Goal: Task Accomplishment & Management: Complete application form

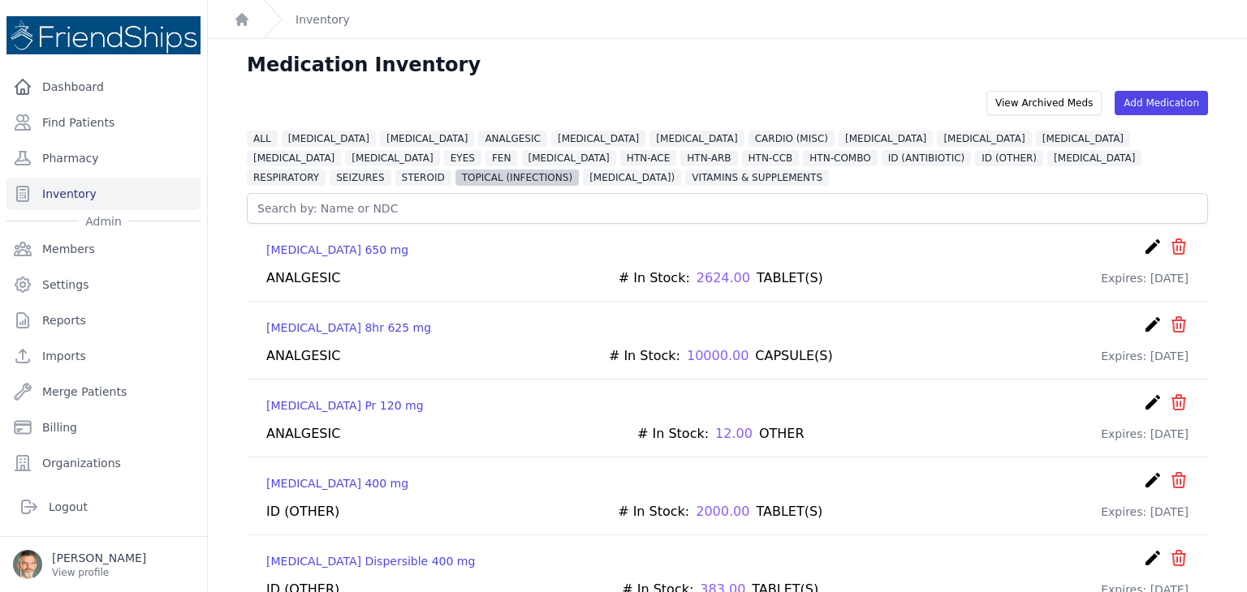
click at [579, 170] on span "TOPICAL (INFECTIONS)" at bounding box center [516, 178] width 123 height 16
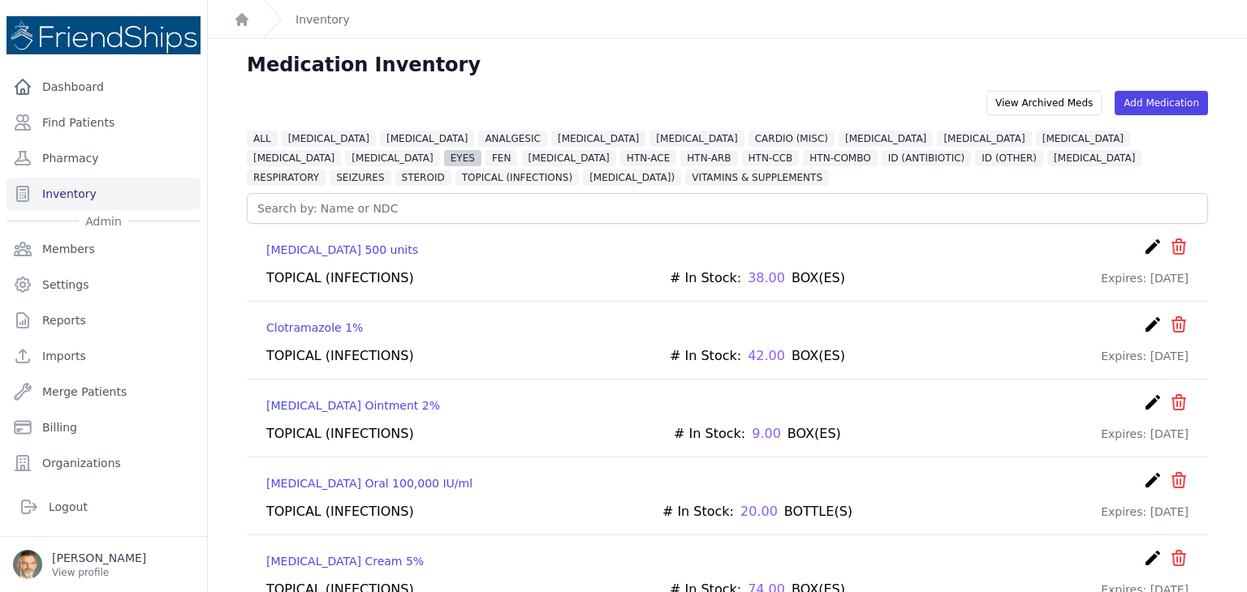
click at [481, 150] on span "EYES" at bounding box center [462, 158] width 37 height 16
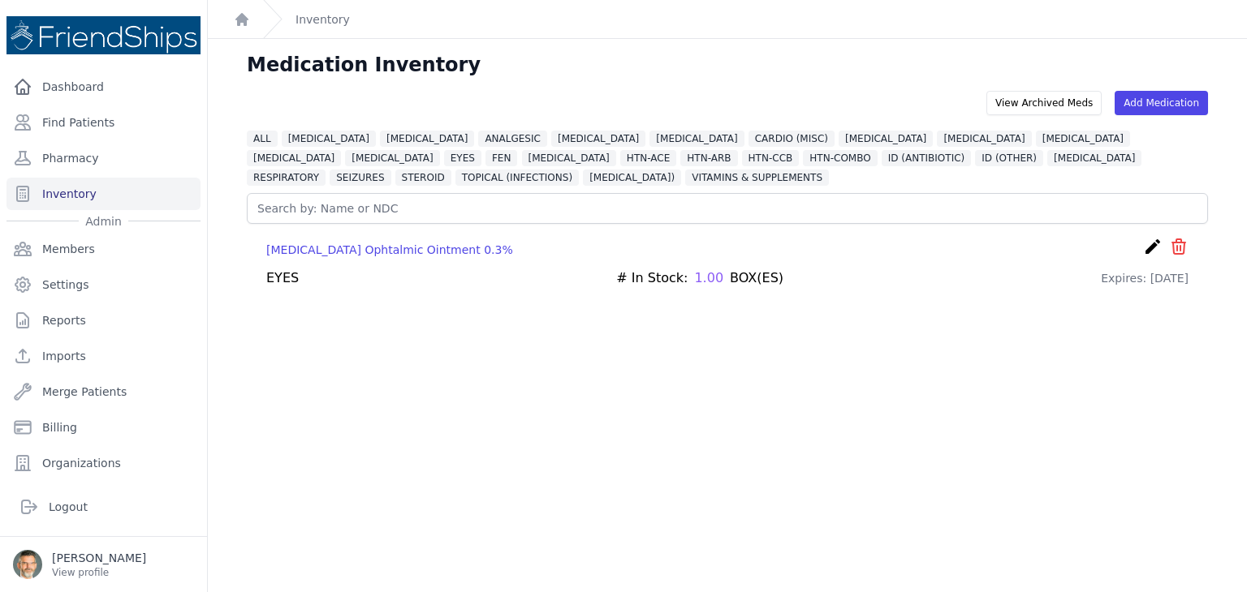
click at [661, 71] on div "Medication Inventory" at bounding box center [727, 71] width 1013 height 39
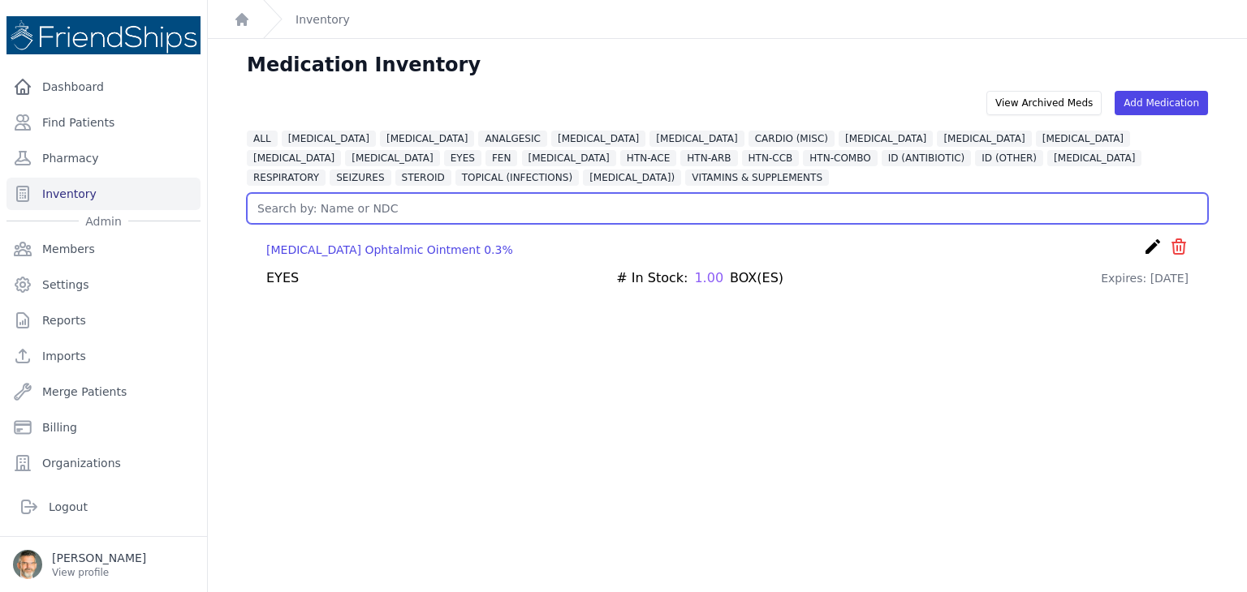
click at [304, 205] on input "text" at bounding box center [727, 208] width 961 height 31
type input "olao"
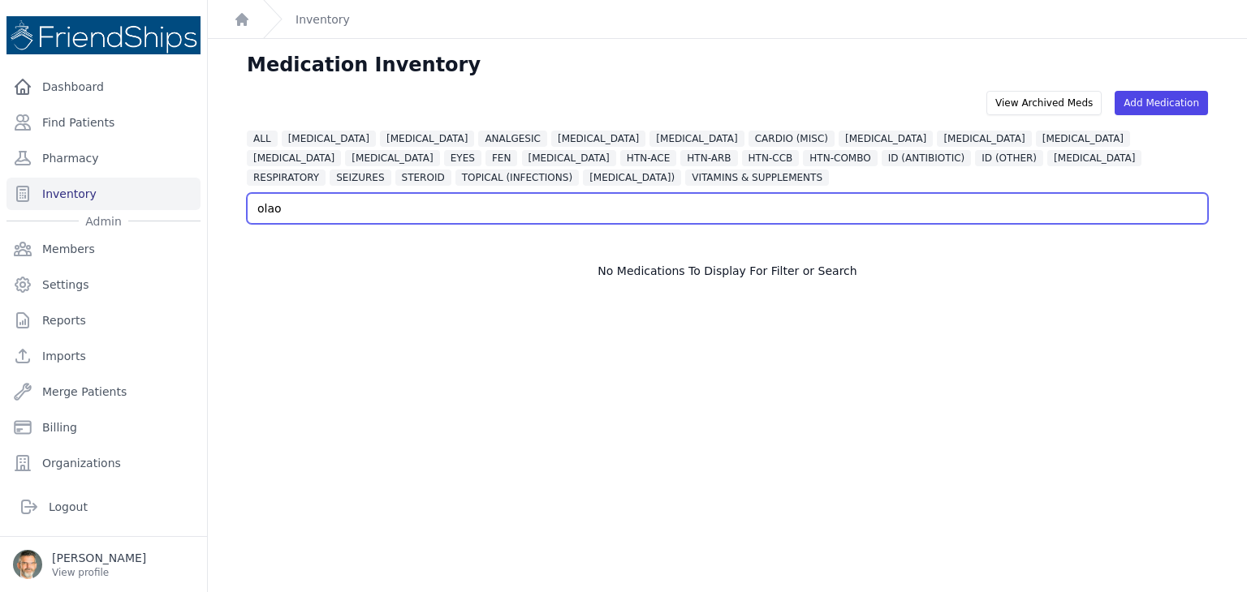
drag, startPoint x: 286, startPoint y: 209, endPoint x: 252, endPoint y: 207, distance: 34.1
click at [252, 207] on input "olao" at bounding box center [727, 208] width 961 height 31
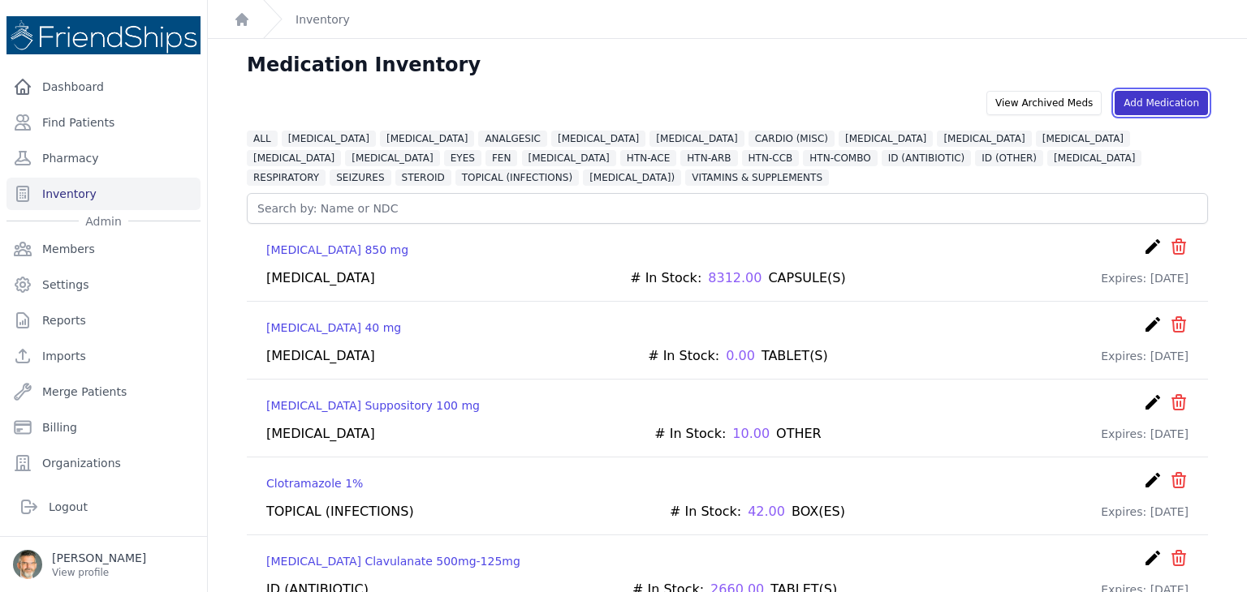
click at [1151, 100] on link "Add Medication" at bounding box center [1160, 103] width 93 height 24
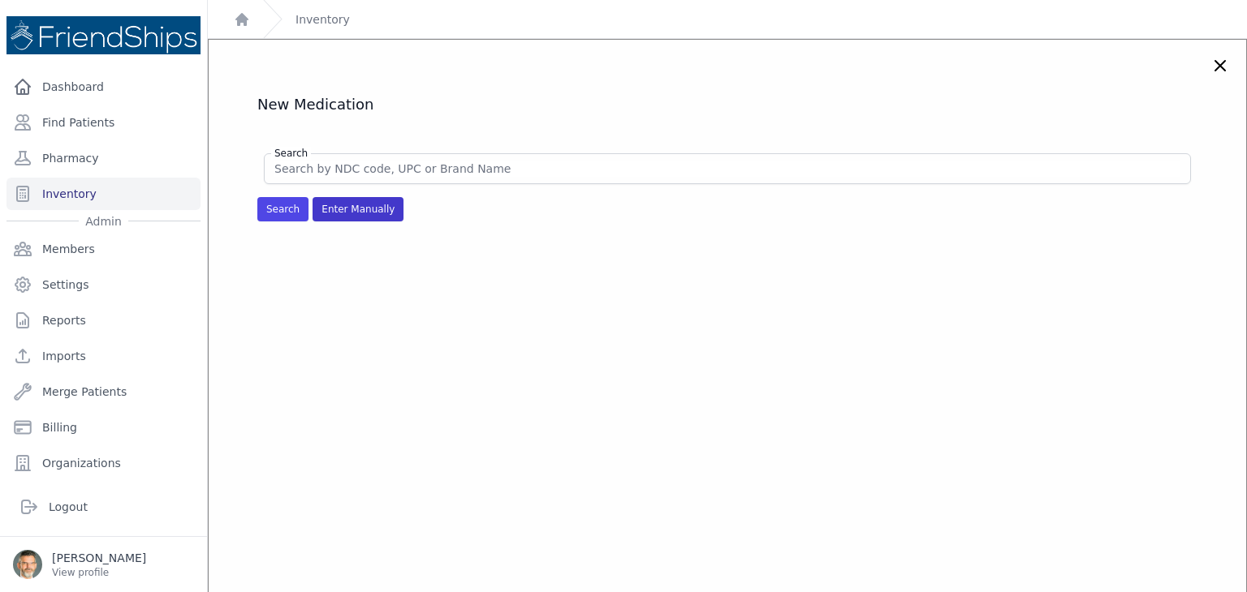
click at [333, 212] on span "Enter Manually" at bounding box center [357, 209] width 91 height 24
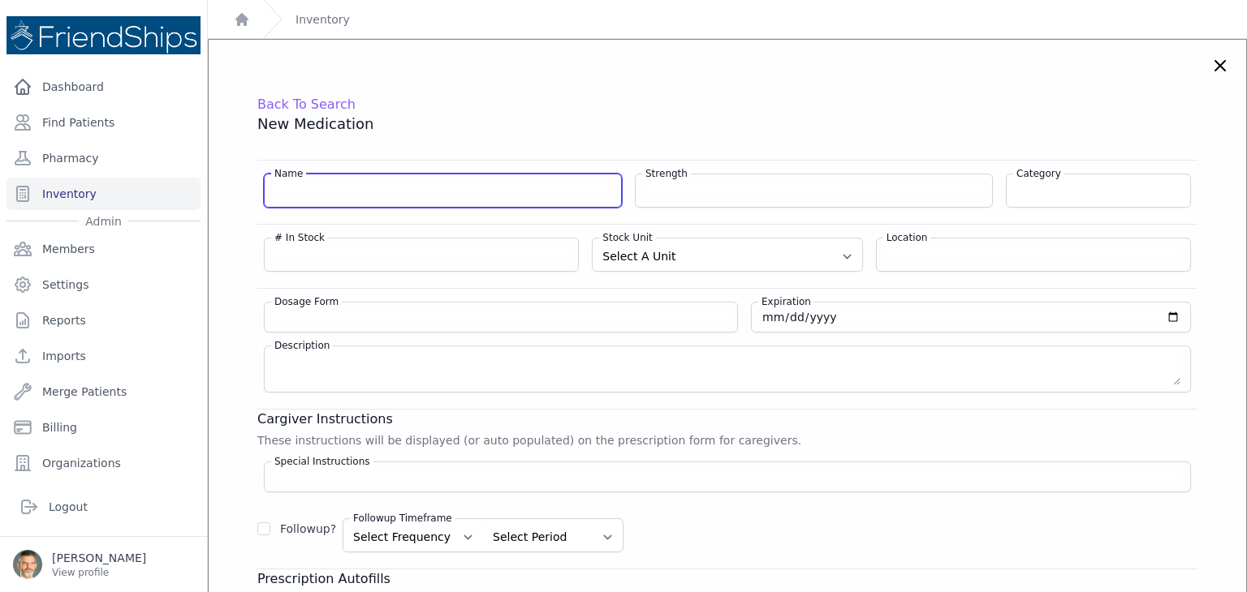
click at [299, 192] on input "Name" at bounding box center [442, 189] width 337 height 16
type input "Olapat"
click at [1210, 59] on icon at bounding box center [1219, 65] width 19 height 19
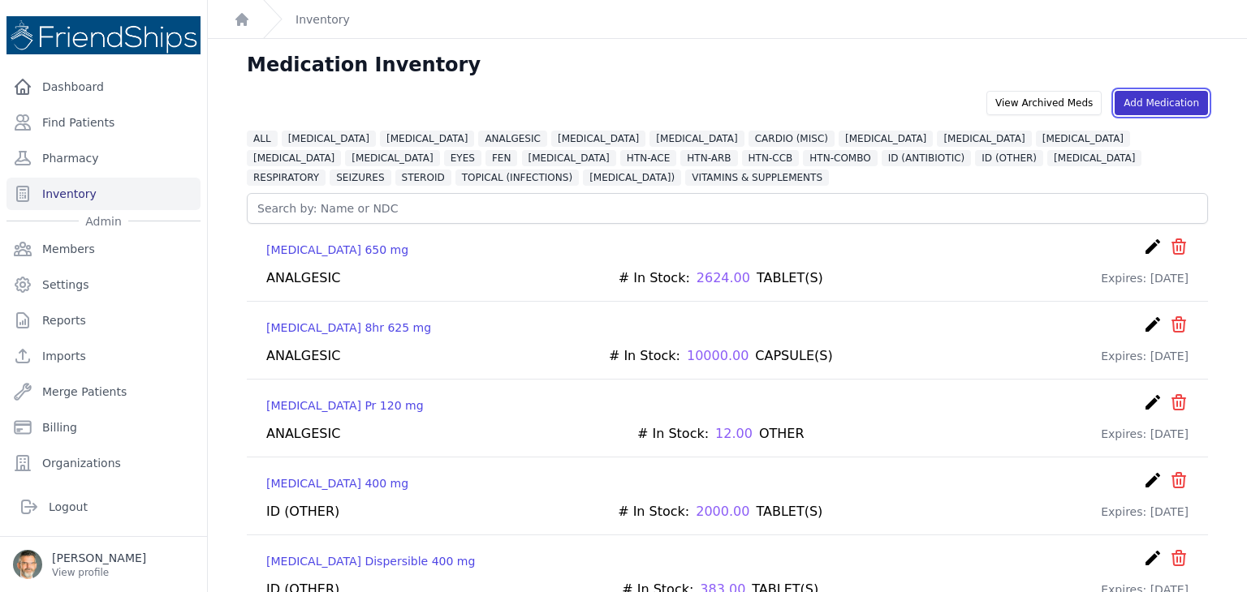
click at [1149, 97] on link "Add Medication" at bounding box center [1160, 103] width 93 height 24
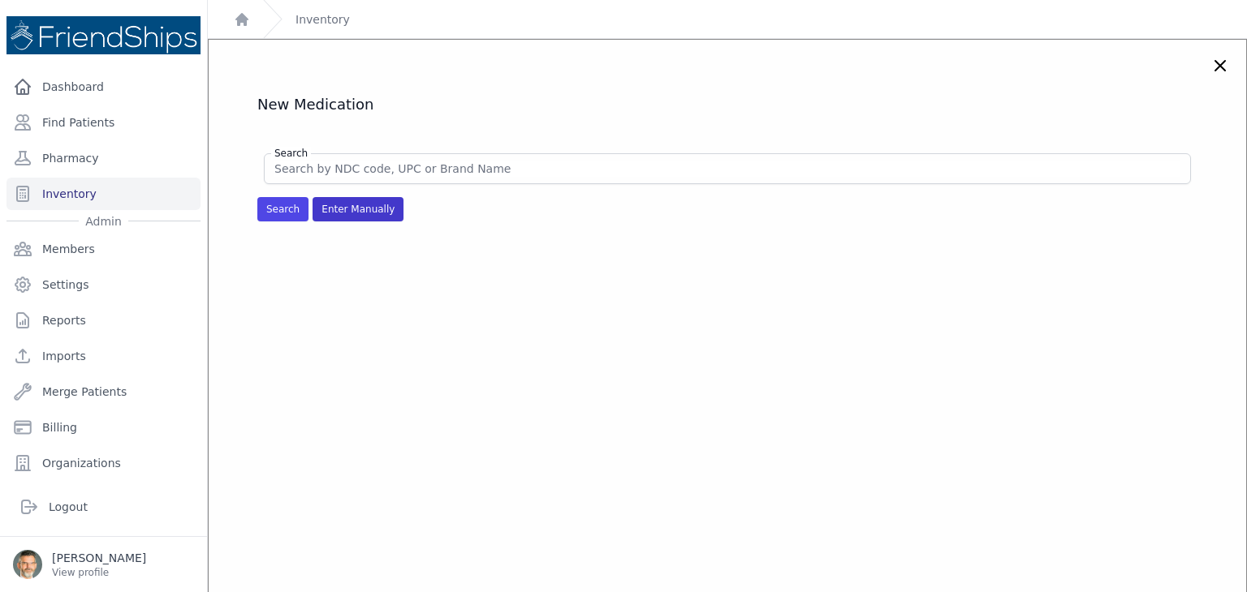
click at [345, 212] on span "Enter Manually" at bounding box center [357, 209] width 91 height 24
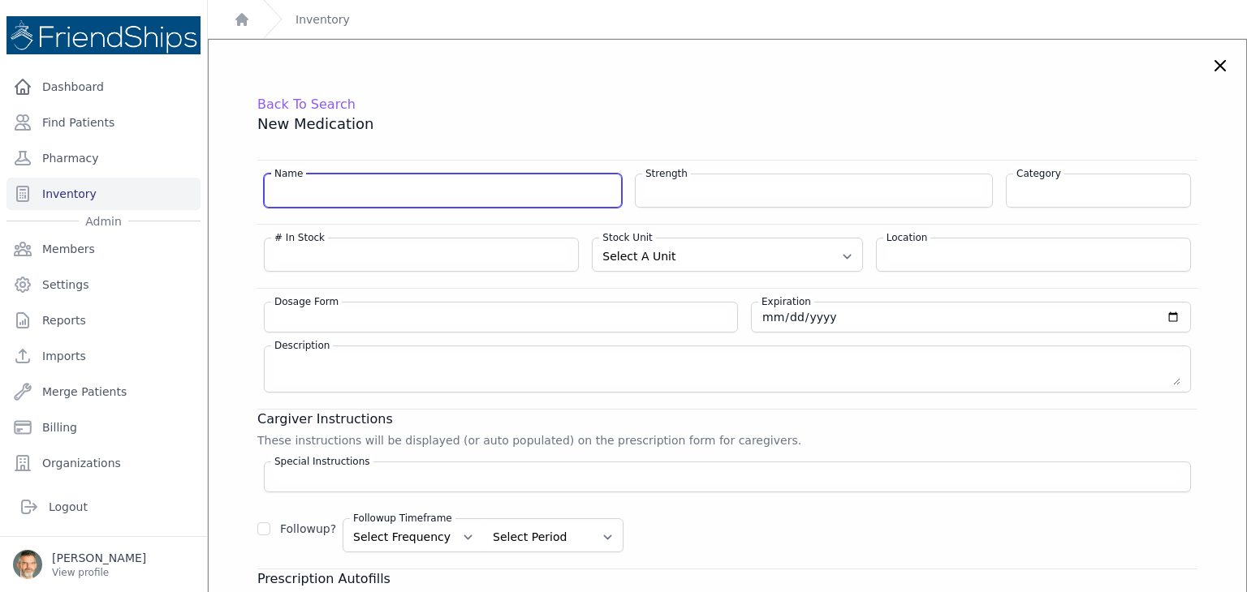
click at [314, 183] on input "Name" at bounding box center [442, 189] width 337 height 16
click at [291, 186] on input "Olapatadine 0.7%" at bounding box center [442, 189] width 337 height 16
type input "[MEDICAL_DATA] 0.7%"
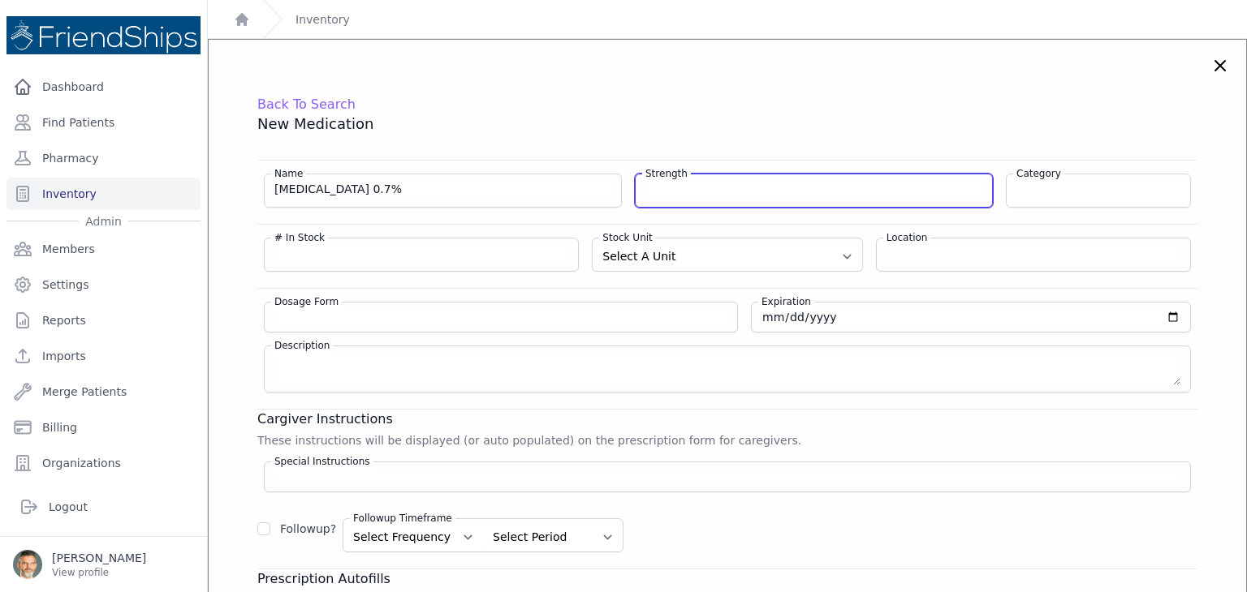
click at [712, 192] on input "Strength" at bounding box center [813, 189] width 337 height 16
type input "0.7%"
click at [393, 180] on div "Name [MEDICAL_DATA] 0.7%" at bounding box center [443, 191] width 358 height 34
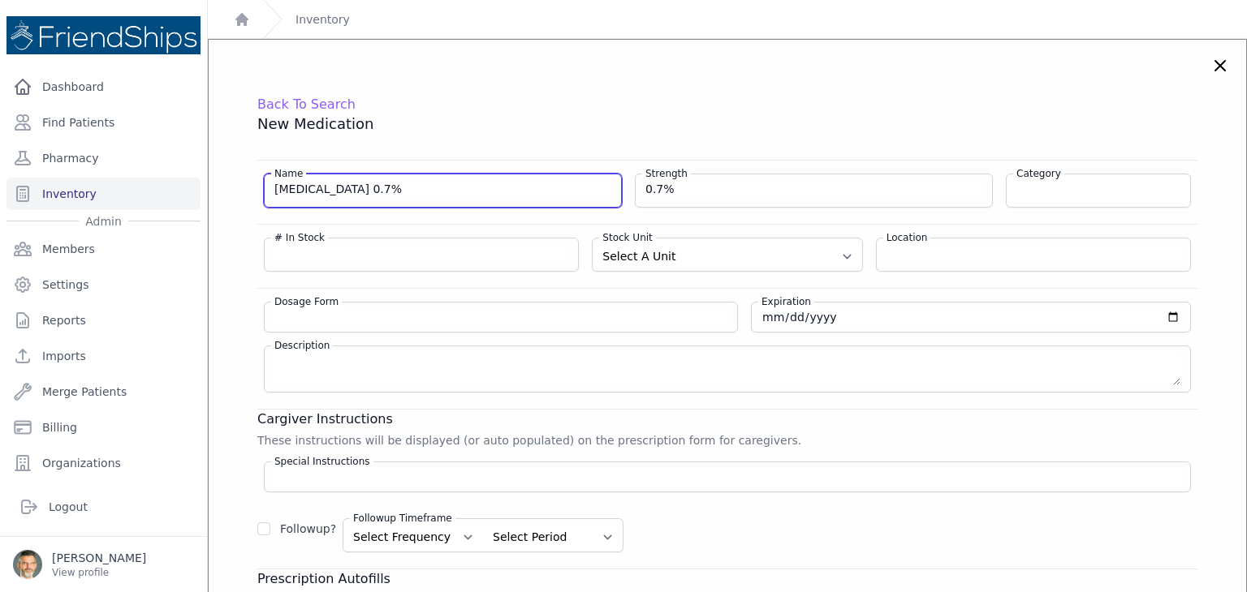
click at [383, 185] on input "[MEDICAL_DATA] 0.7%" at bounding box center [442, 189] width 337 height 16
click at [345, 189] on input "[MEDICAL_DATA] Ohthalmic" at bounding box center [442, 189] width 337 height 16
type input "[MEDICAL_DATA]"
click at [449, 204] on div "Name [MEDICAL_DATA]" at bounding box center [443, 191] width 358 height 34
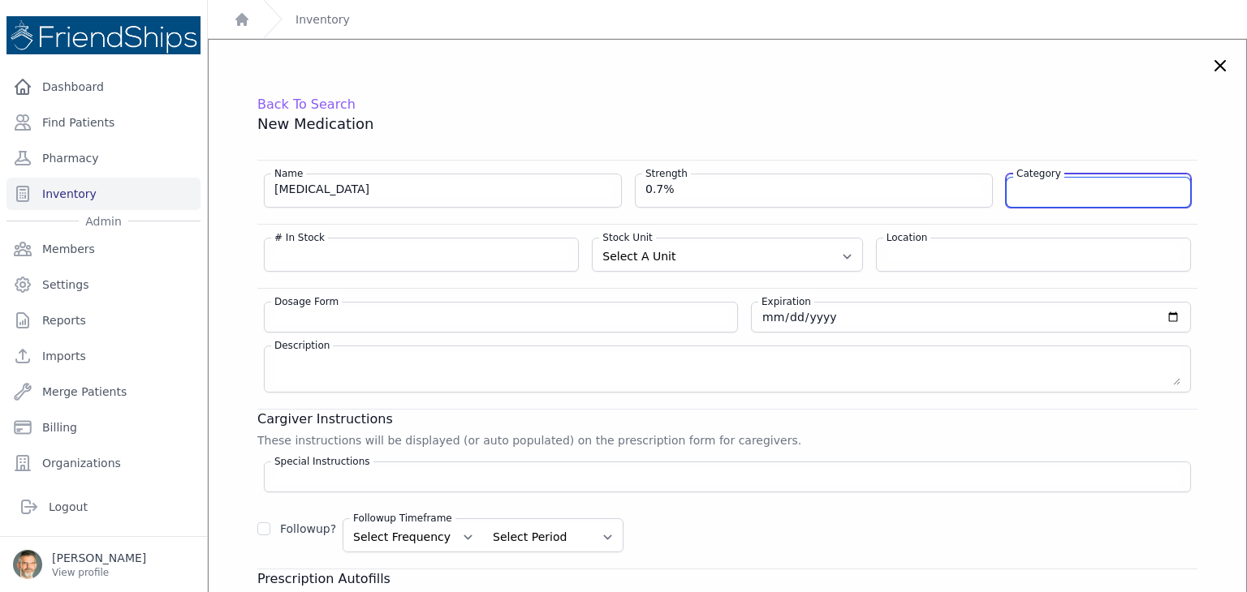
click at [1037, 195] on input "Category" at bounding box center [1097, 192] width 183 height 29
type input "EYES"
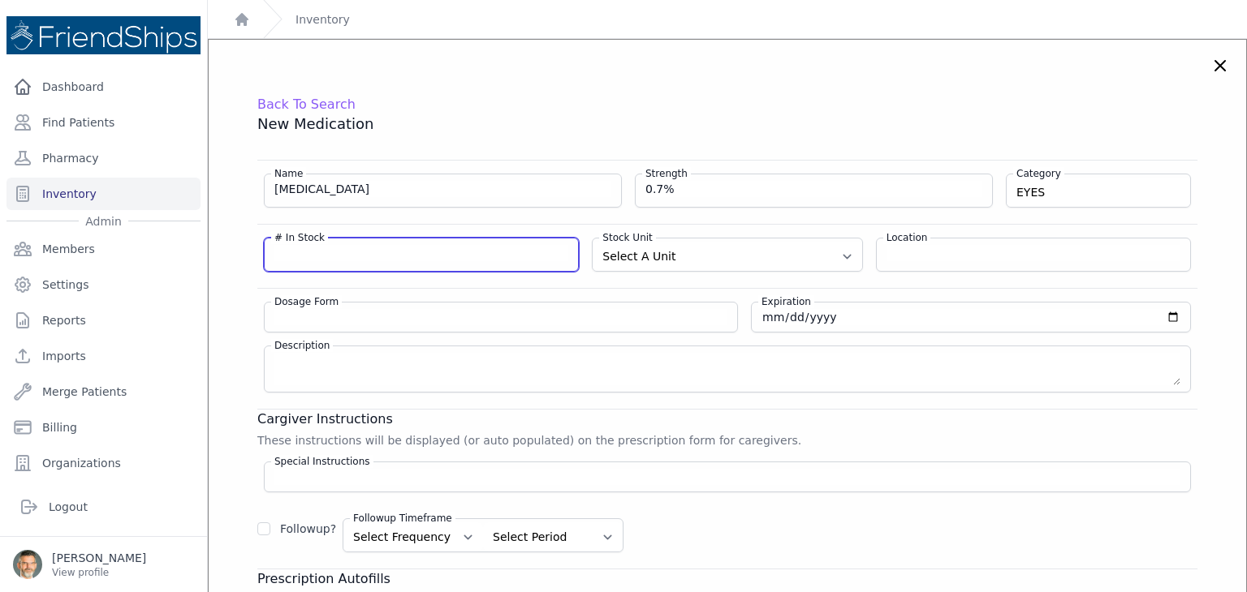
click at [306, 257] on input "# In Stock" at bounding box center [421, 253] width 294 height 16
type input "2"
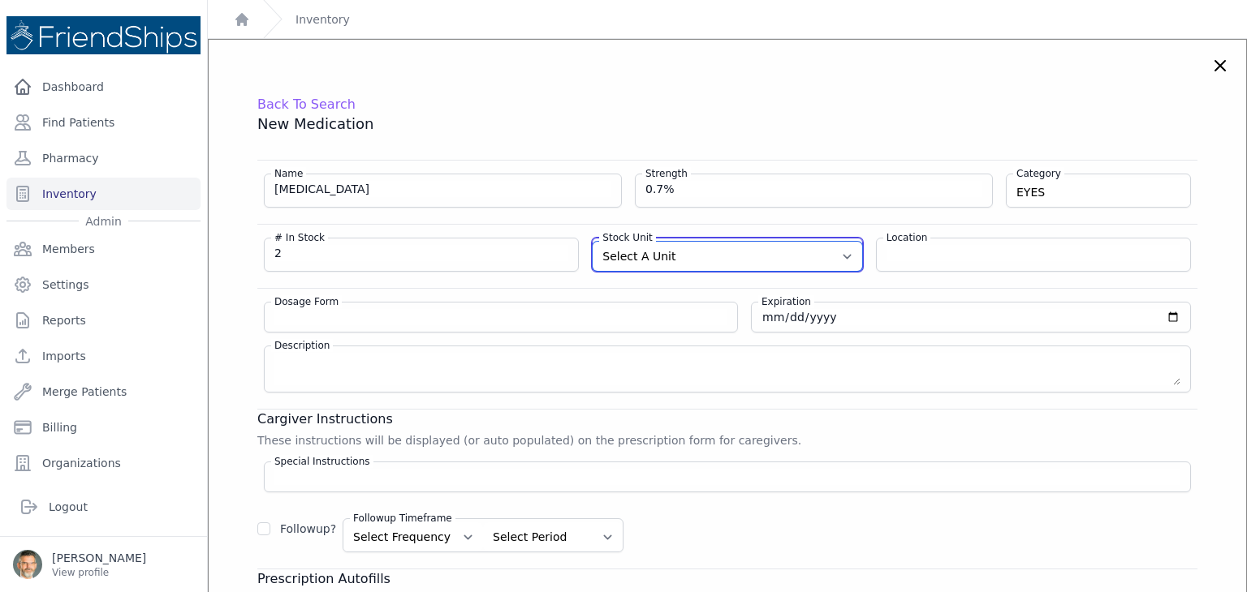
click at [661, 251] on select "Select A Unit CAPSULE(S) TABLET(S) BOTTLE(S) VIAL(S) ML(S) BOX(ES) PACK(S) OTHER" at bounding box center [726, 256] width 269 height 29
select select "BOTTLE(S)"
click at [592, 242] on select "Select A Unit CAPSULE(S) TABLET(S) BOTTLE(S) VIAL(S) ML(S) BOX(ES) PACK(S) OTHER" at bounding box center [726, 256] width 269 height 29
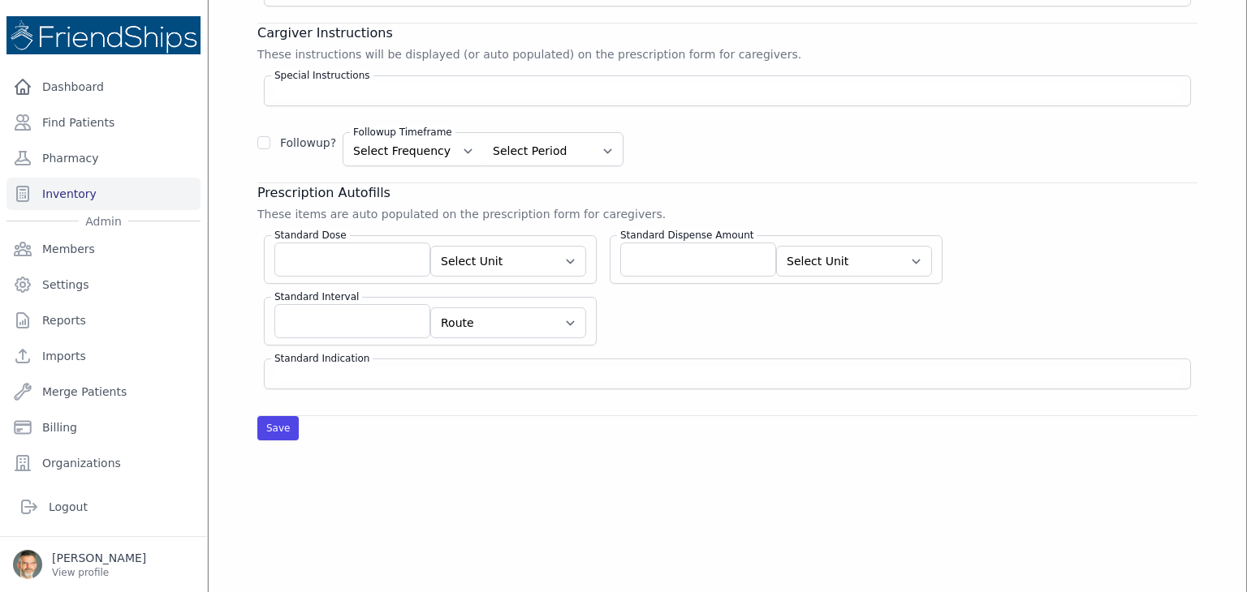
scroll to position [406, 0]
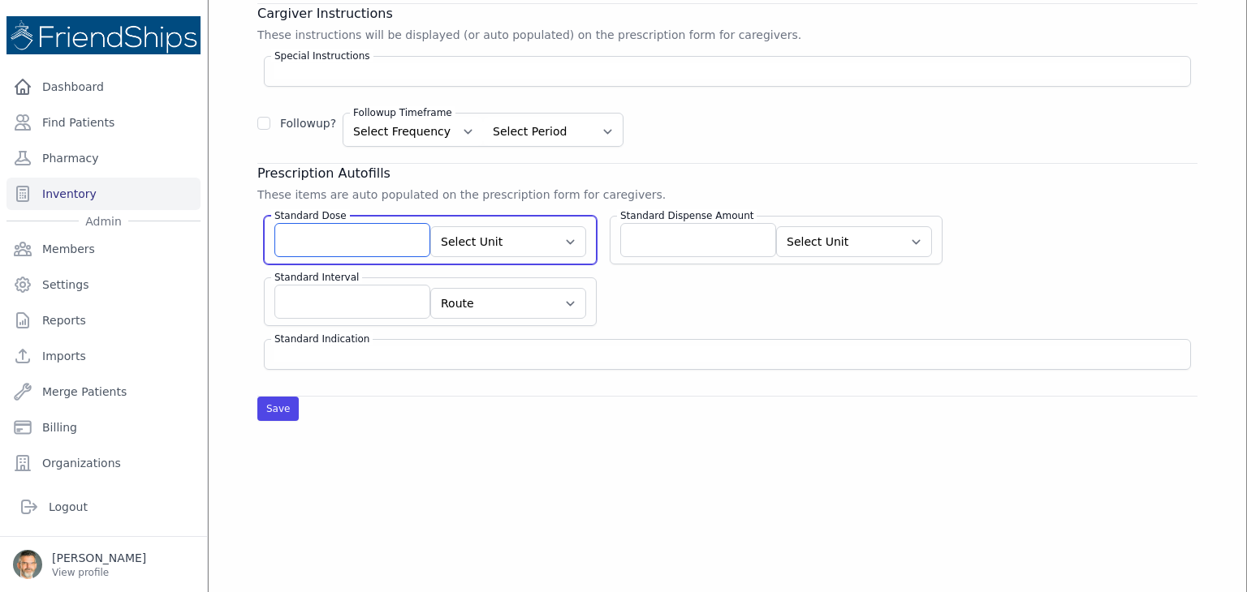
click at [363, 239] on input "Standard Dose" at bounding box center [352, 240] width 156 height 34
type input "0"
type input "1"
click at [529, 232] on select "Select Unit CAPSULE(S) TABLET(S) BOTTLE(S) VIAL(S) ML(S) BOX(ES) PACK(S) OTHER" at bounding box center [508, 241] width 156 height 31
select select "OTHER"
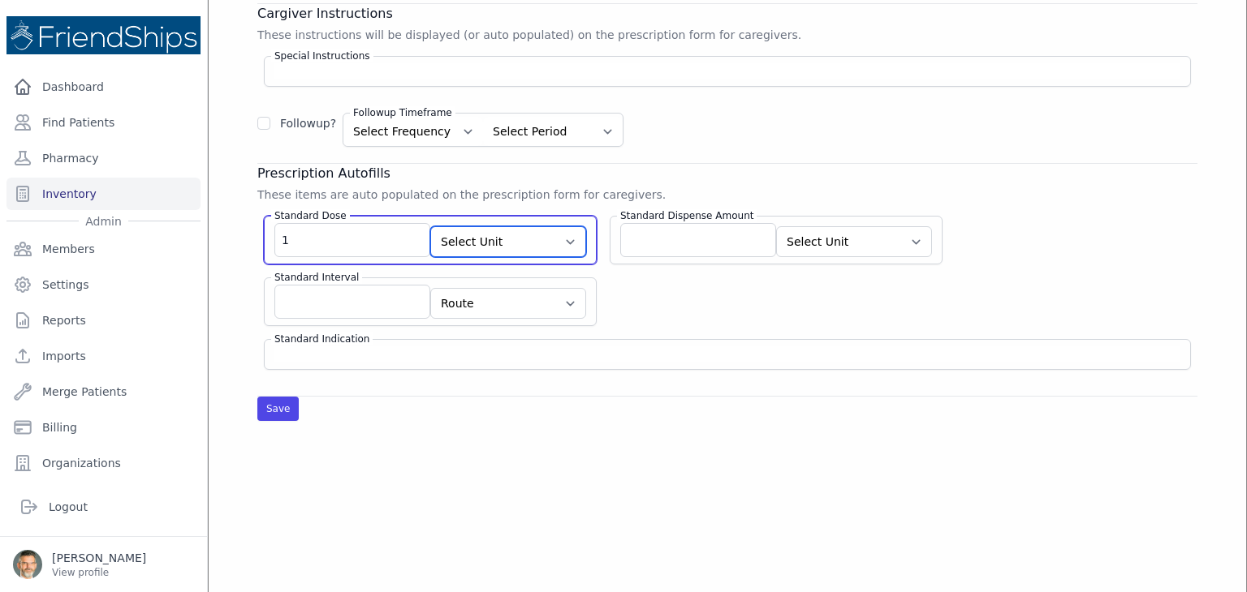
click at [430, 226] on select "Select Unit CAPSULE(S) TABLET(S) BOTTLE(S) VIAL(S) ML(S) BOX(ES) PACK(S) OTHER" at bounding box center [508, 241] width 156 height 31
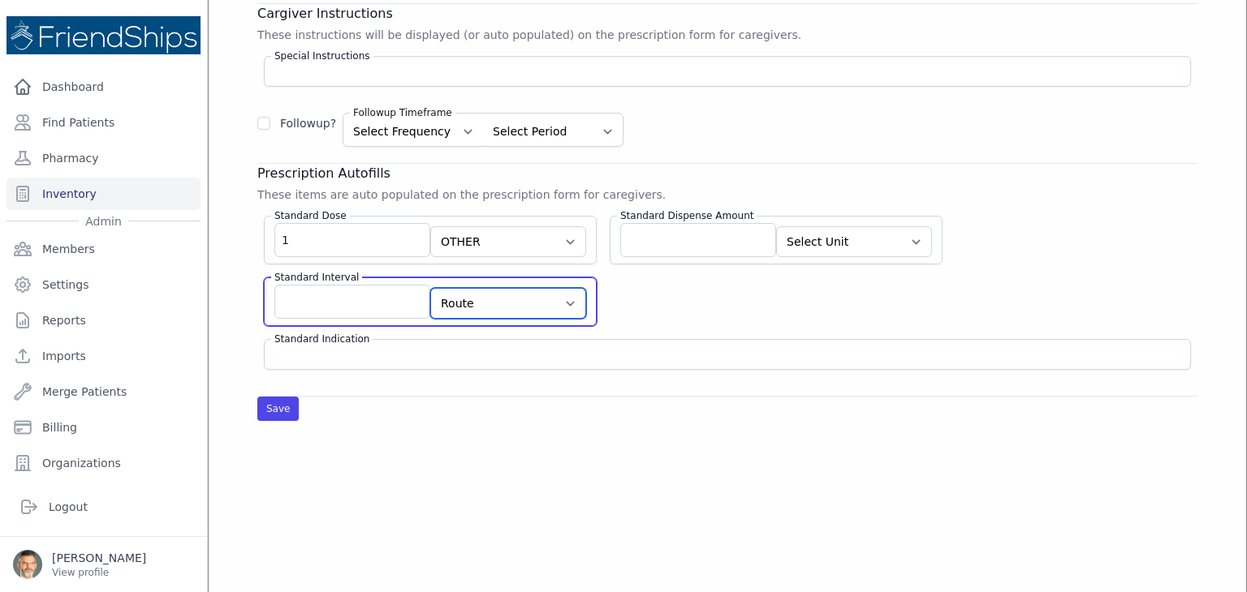
click at [516, 301] on select "Route AU BUC IJ IM [MEDICAL_DATA] IP IR IT IU IV IVES NAS NEB OU OD OS PAR PO P…" at bounding box center [508, 303] width 156 height 31
select select "OU"
click at [430, 288] on select "Route AU BUC IJ IM [MEDICAL_DATA] IP IR IT IU IV IVES NAS NEB OU OD OS PAR PO P…" at bounding box center [508, 303] width 156 height 31
click at [328, 299] on input "Standard Interval" at bounding box center [352, 302] width 156 height 34
type input "qd"
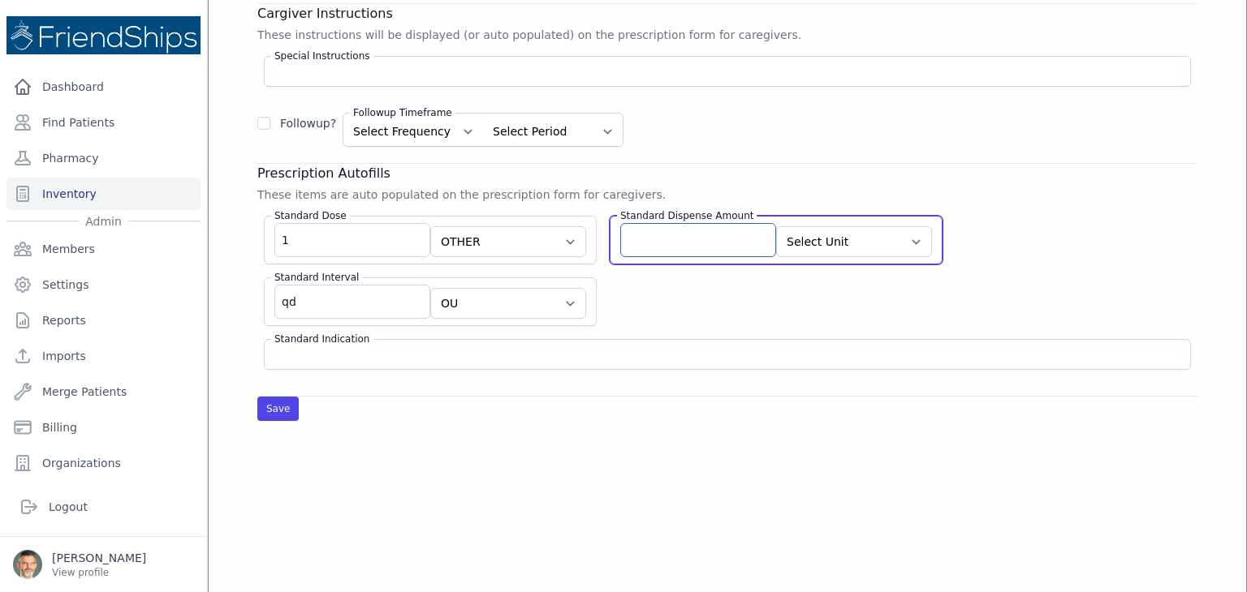
click at [636, 241] on input "Standard Dispense Amount" at bounding box center [698, 240] width 156 height 34
type input "1"
click at [865, 231] on select "Select Unit CAPSULE(S) TABLET(S) BOTTLE(S) VIAL(S) ML(S) BOX(ES) PACK(S) OTHER" at bounding box center [854, 241] width 156 height 31
select select "BOTTLE(S)"
click at [776, 226] on select "Select Unit CAPSULE(S) TABLET(S) BOTTLE(S) VIAL(S) ML(S) BOX(ES) PACK(S) OTHER" at bounding box center [854, 241] width 156 height 31
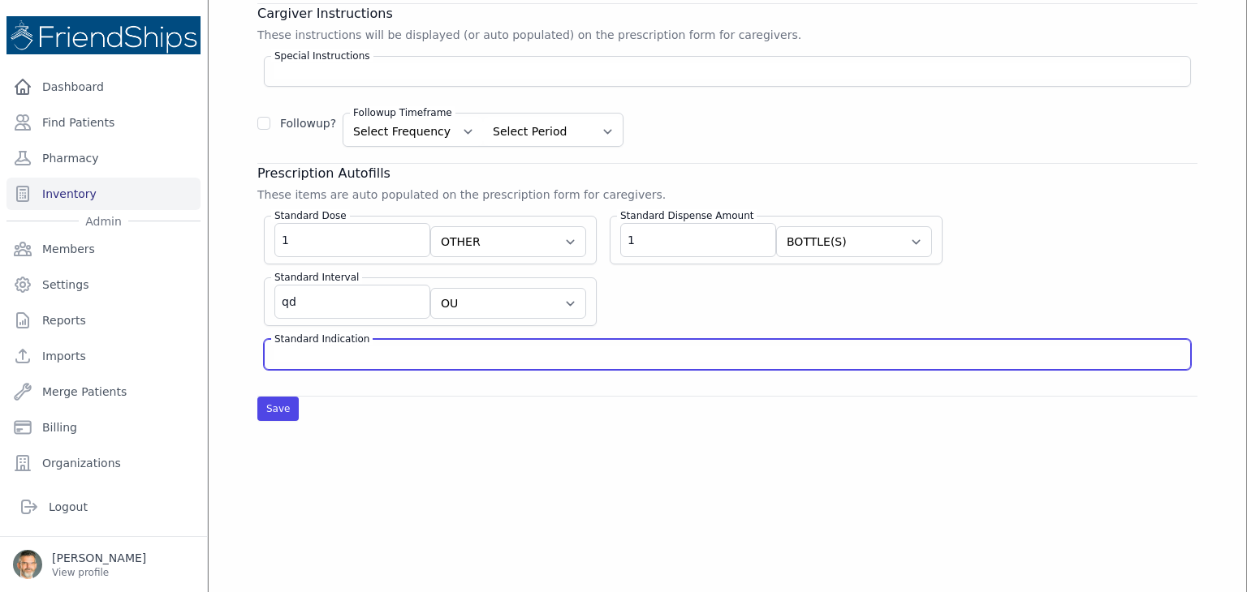
click at [325, 352] on input "Standard Indication" at bounding box center [727, 355] width 906 height 16
type input "e"
type input "[MEDICAL_DATA]"
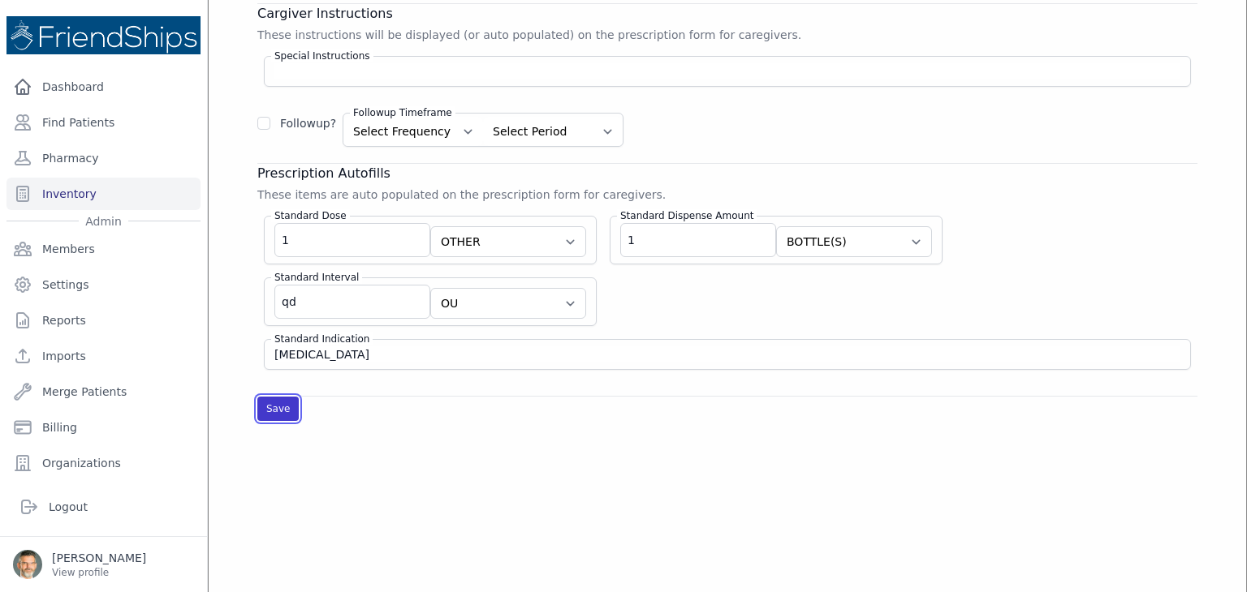
click at [284, 404] on button "Save" at bounding box center [277, 409] width 41 height 24
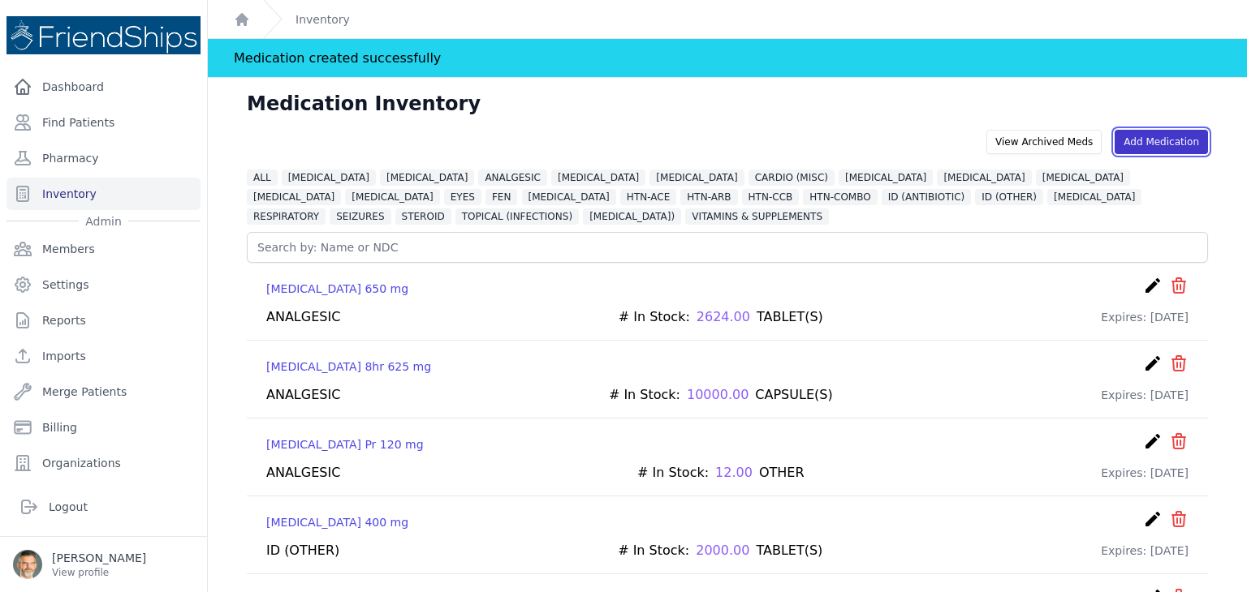
click at [1169, 134] on link "Add Medication" at bounding box center [1160, 142] width 93 height 24
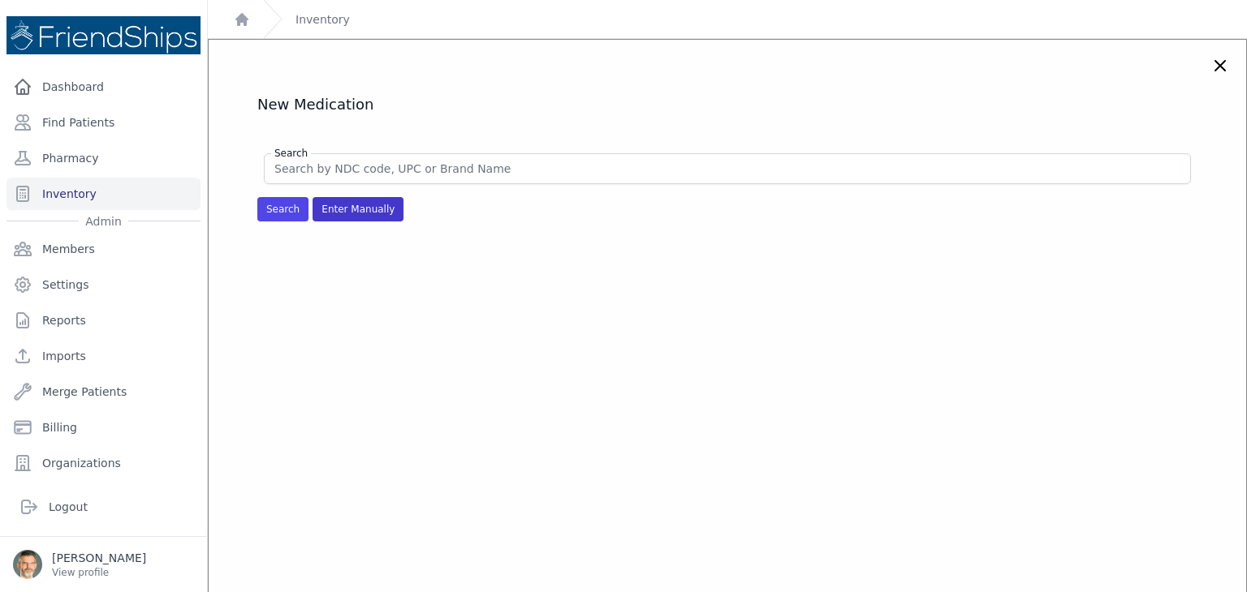
click at [334, 213] on span "Enter Manually" at bounding box center [357, 209] width 91 height 24
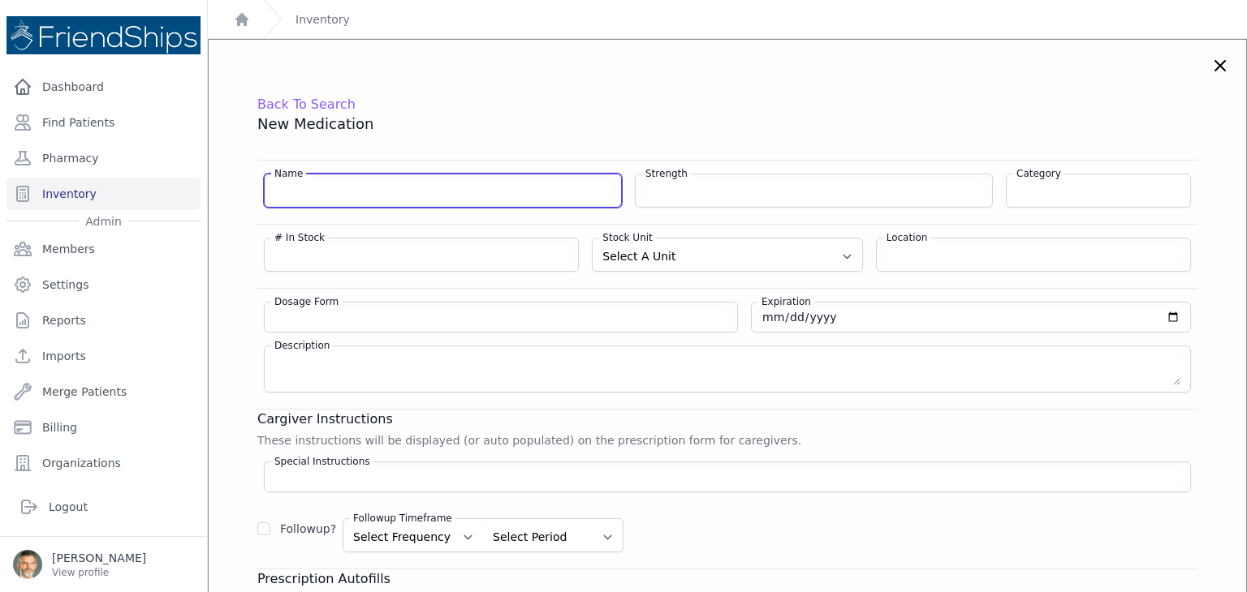
click at [330, 190] on input "Name" at bounding box center [442, 189] width 337 height 16
type input "[MEDICAL_DATA] - [MEDICAL_DATA]"
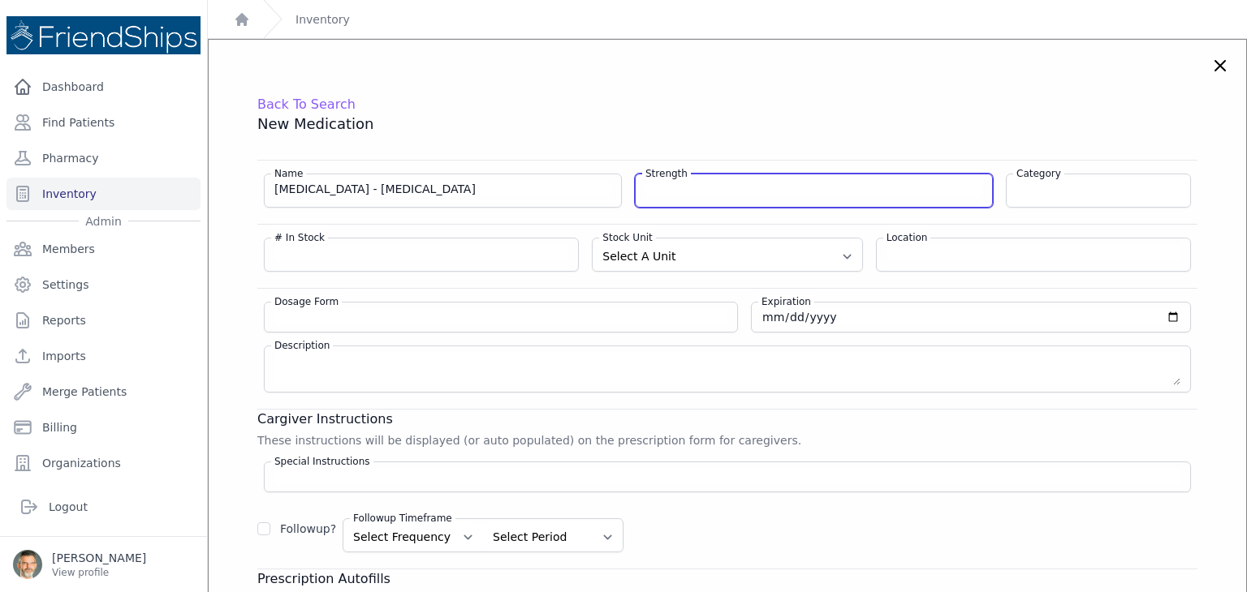
click at [666, 195] on input "Strength" at bounding box center [813, 189] width 337 height 16
type input "0.025%-0.3%"
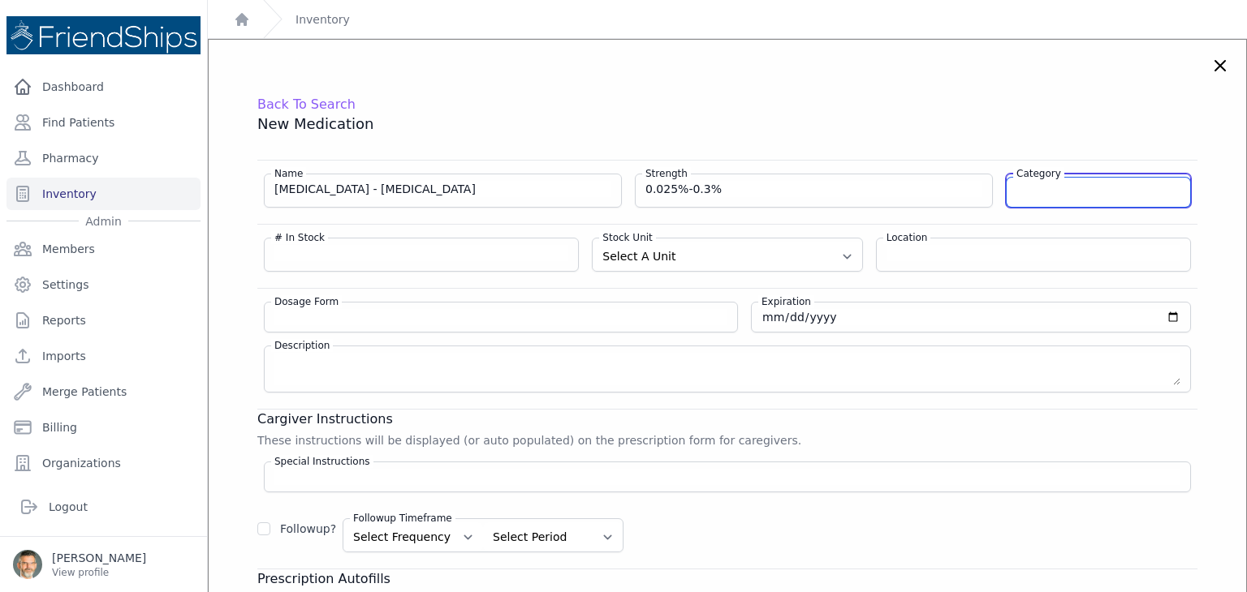
click at [1070, 197] on input "Category" at bounding box center [1097, 192] width 183 height 29
type input "EYES"
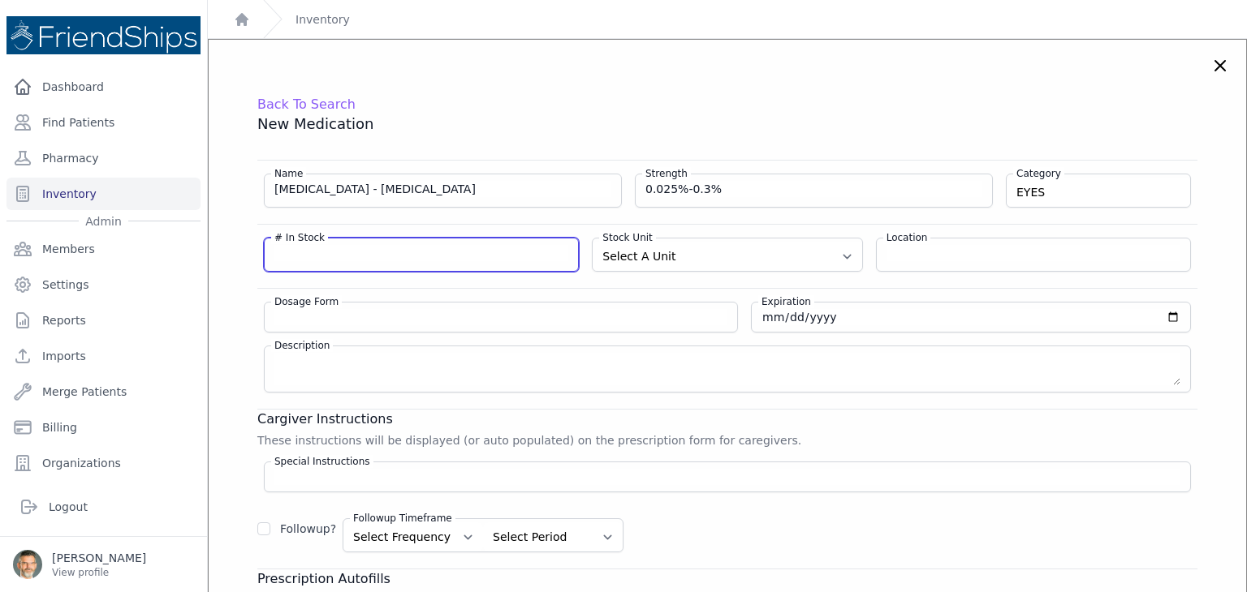
click at [317, 254] on input "# In Stock" at bounding box center [421, 253] width 294 height 16
type input "1"
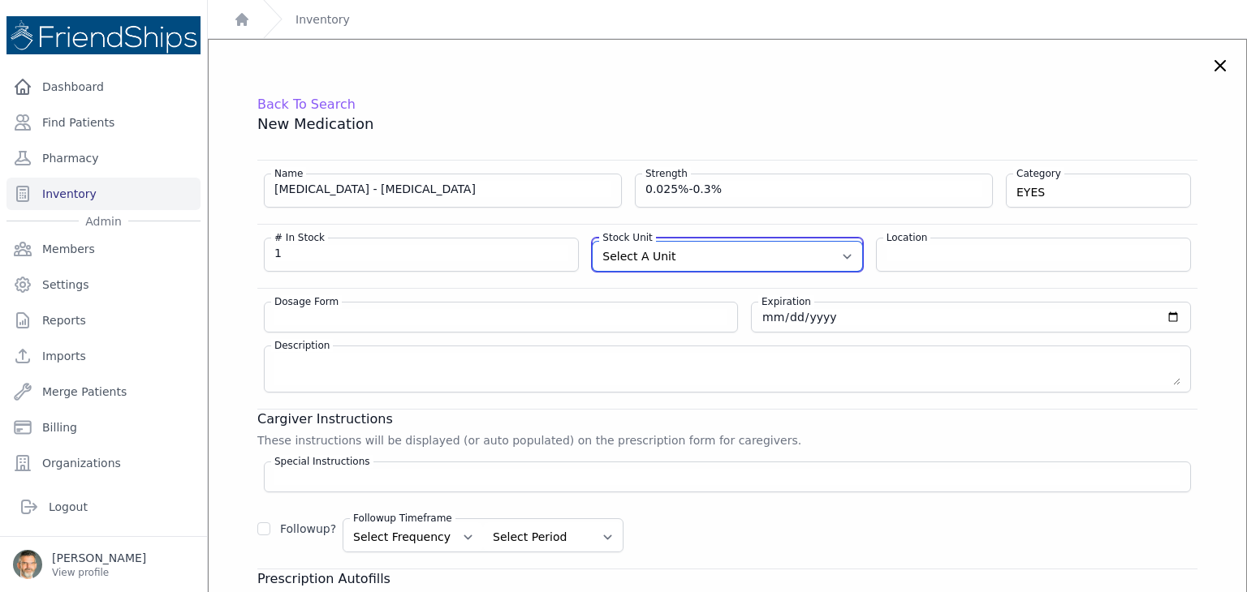
click at [669, 261] on select "Select A Unit CAPSULE(S) TABLET(S) BOTTLE(S) VIAL(S) ML(S) BOX(ES) PACK(S) OTHER" at bounding box center [726, 256] width 269 height 29
select select "BOTTLE(S)"
click at [592, 242] on select "Select A Unit CAPSULE(S) TABLET(S) BOTTLE(S) VIAL(S) ML(S) BOX(ES) PACK(S) OTHER" at bounding box center [726, 256] width 269 height 29
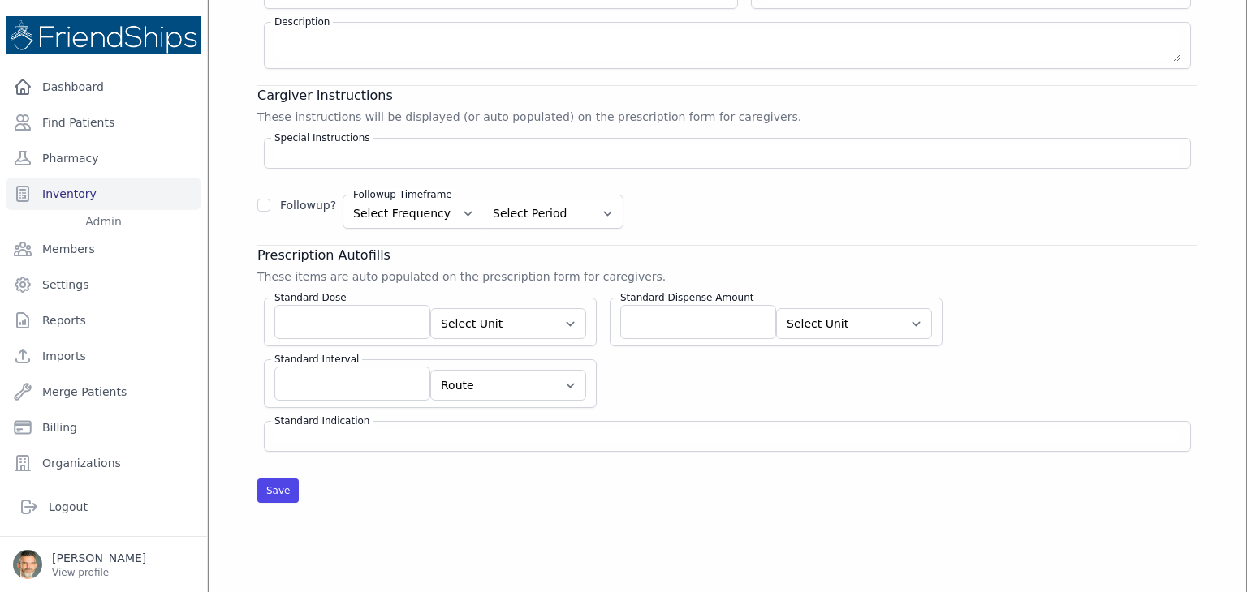
scroll to position [325, 0]
click at [324, 322] on input "Standard Dose" at bounding box center [352, 321] width 156 height 34
type input "1"
click at [516, 320] on select "Select Unit CAPSULE(S) TABLET(S) BOTTLE(S) VIAL(S) ML(S) BOX(ES) PACK(S) OTHER" at bounding box center [508, 323] width 156 height 31
select select "OTHER"
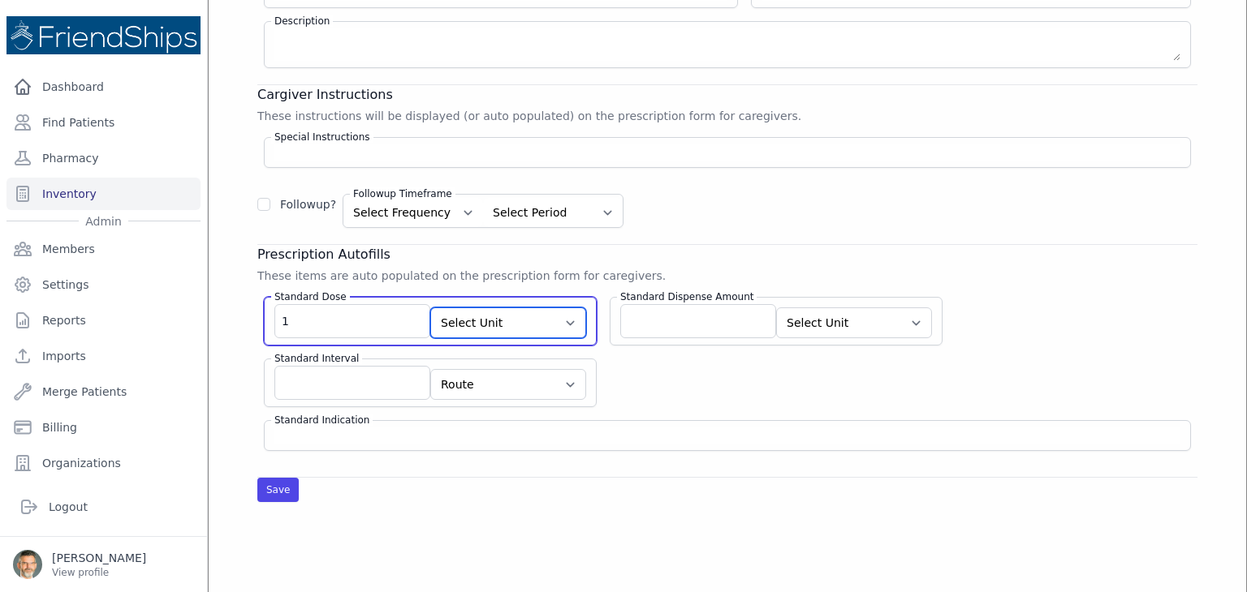
click at [430, 308] on select "Select Unit CAPSULE(S) TABLET(S) BOTTLE(S) VIAL(S) ML(S) BOX(ES) PACK(S) OTHER" at bounding box center [508, 323] width 156 height 31
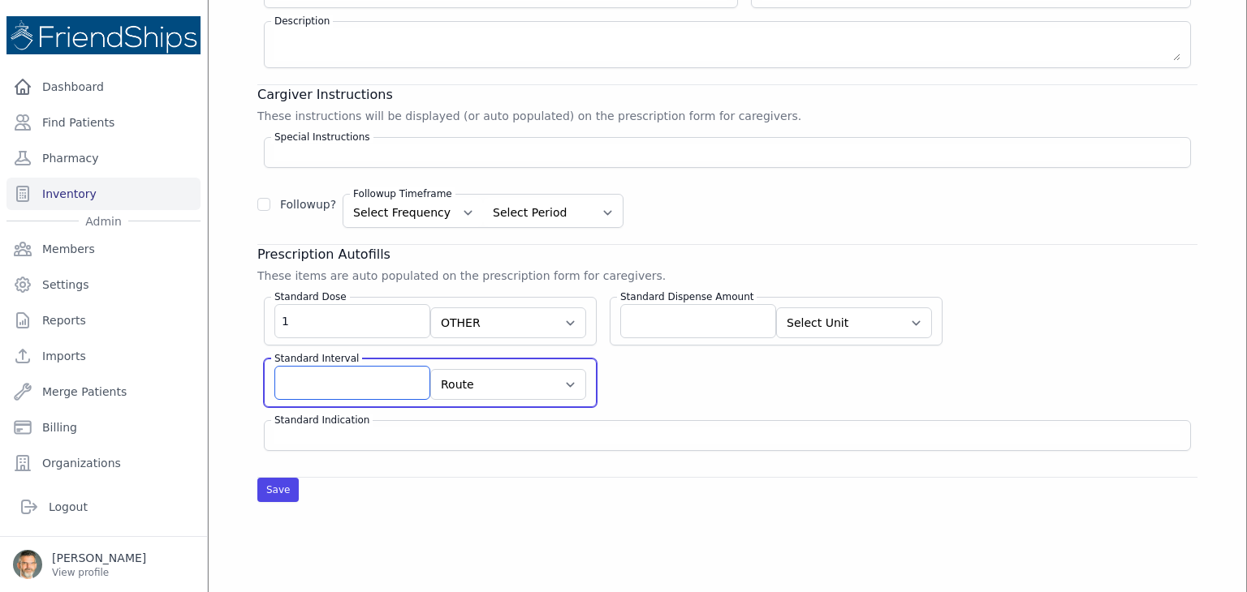
click at [354, 381] on input "Standard Interval" at bounding box center [352, 383] width 156 height 34
type input "ou"
click at [545, 385] on select "Route AU BUC IJ IM [MEDICAL_DATA] IP IR IT IU IV IVES NAS NEB OU OD OS PAR PO P…" at bounding box center [508, 384] width 156 height 31
select select "OU"
click at [430, 369] on select "Route AU BUC IJ IM [MEDICAL_DATA] IP IR IT IU IV IVES NAS NEB OU OD OS PAR PO P…" at bounding box center [508, 384] width 156 height 31
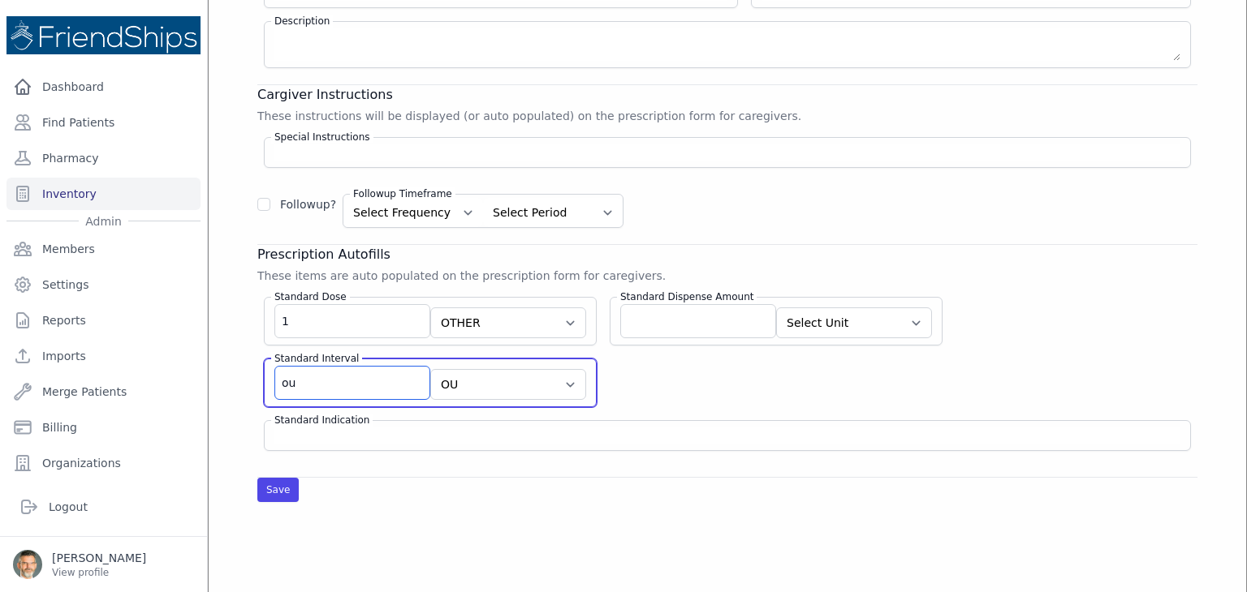
drag, startPoint x: 302, startPoint y: 381, endPoint x: 218, endPoint y: 378, distance: 84.4
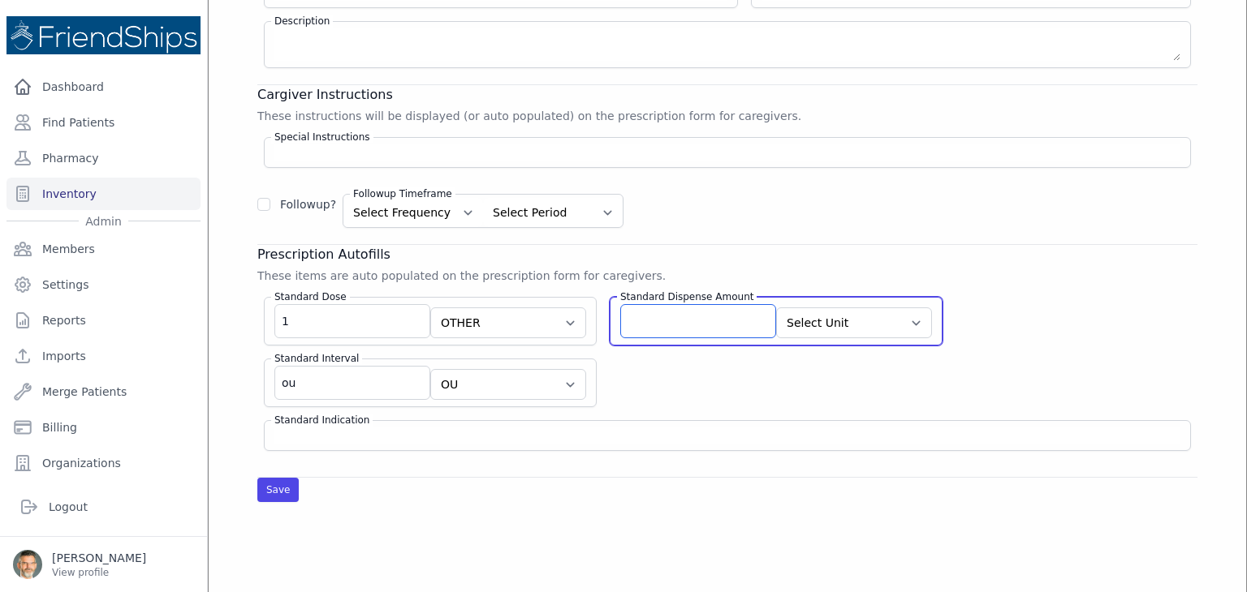
click at [637, 321] on input "Standard Dispense Amount" at bounding box center [698, 321] width 156 height 34
click at [637, 319] on input "Standard Dispense Amount" at bounding box center [698, 321] width 156 height 34
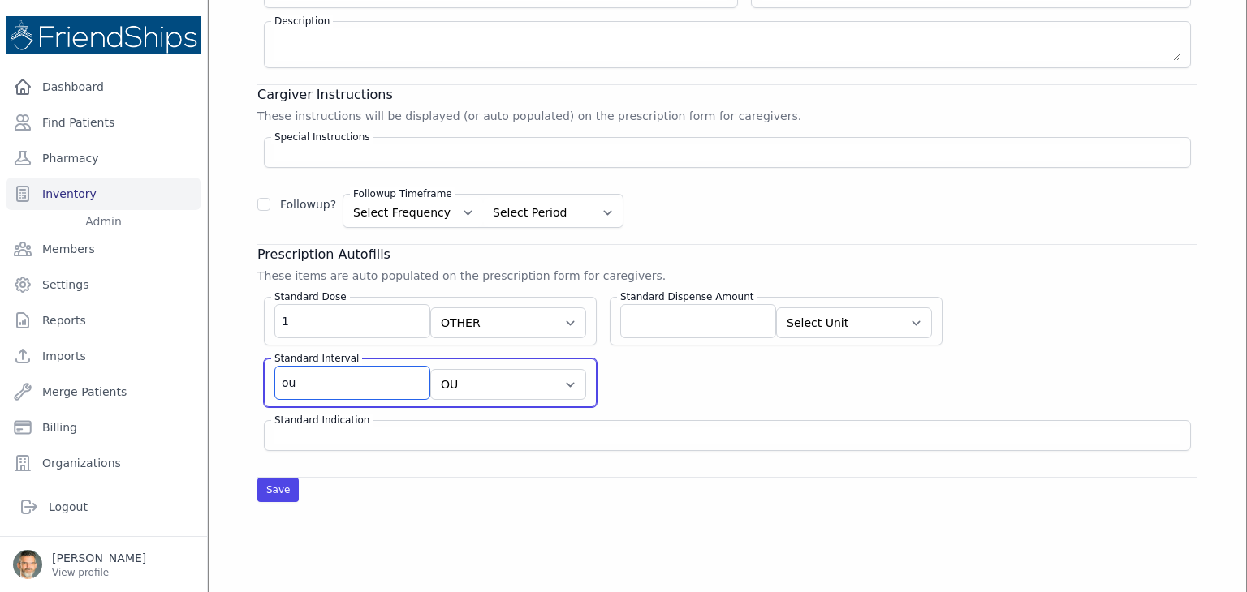
drag, startPoint x: 280, startPoint y: 384, endPoint x: 254, endPoint y: 381, distance: 26.1
click at [254, 381] on div "Back To Search New Medication Name [MEDICAL_DATA] - [MEDICAL_DATA] Strength 0.0…" at bounding box center [727, 136] width 1005 height 732
type input "qid"
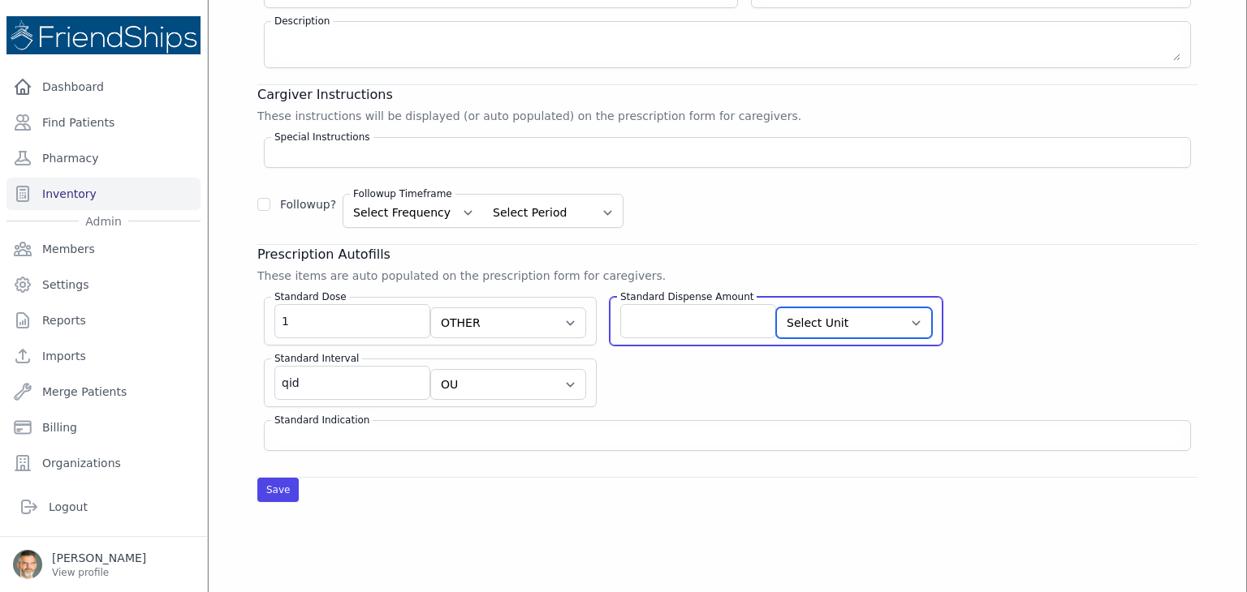
click at [808, 320] on select "Select Unit CAPSULE(S) TABLET(S) BOTTLE(S) VIAL(S) ML(S) BOX(ES) PACK(S) OTHER" at bounding box center [854, 323] width 156 height 31
select select "BOTTLE(S)"
click at [776, 308] on select "Select Unit CAPSULE(S) TABLET(S) BOTTLE(S) VIAL(S) ML(S) BOX(ES) PACK(S) OTHER" at bounding box center [854, 323] width 156 height 31
click at [640, 312] on input "Standard Dispense Amount" at bounding box center [698, 321] width 156 height 34
type input "1"
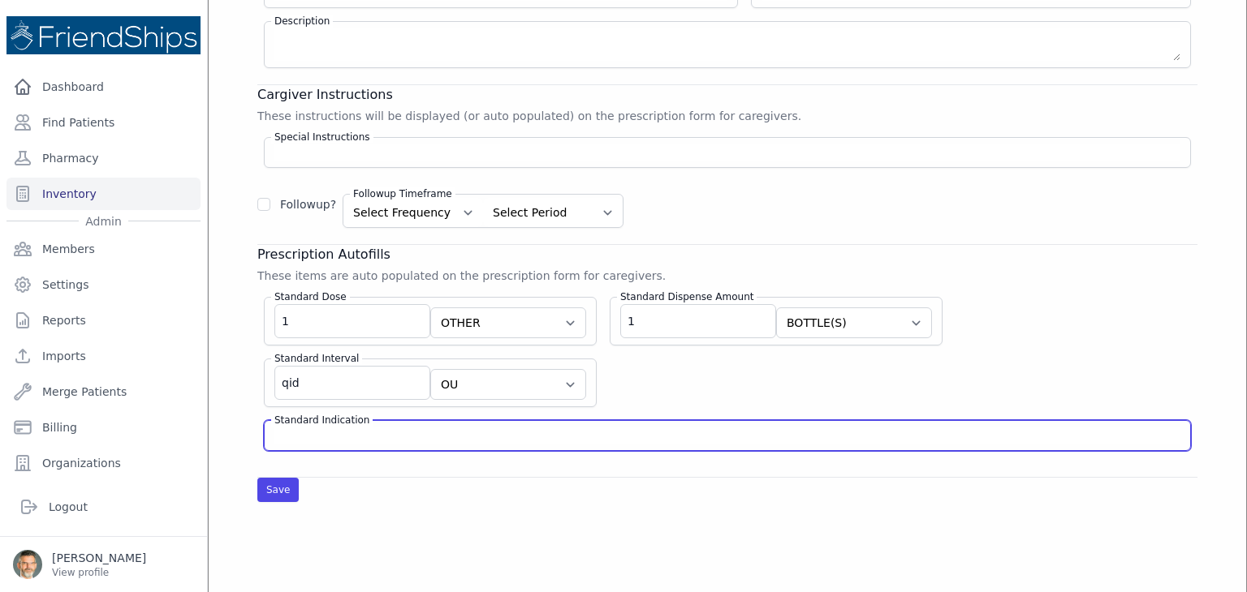
click at [338, 435] on input "Standard Indication" at bounding box center [727, 436] width 906 height 16
type input "[MEDICAL_DATA]"
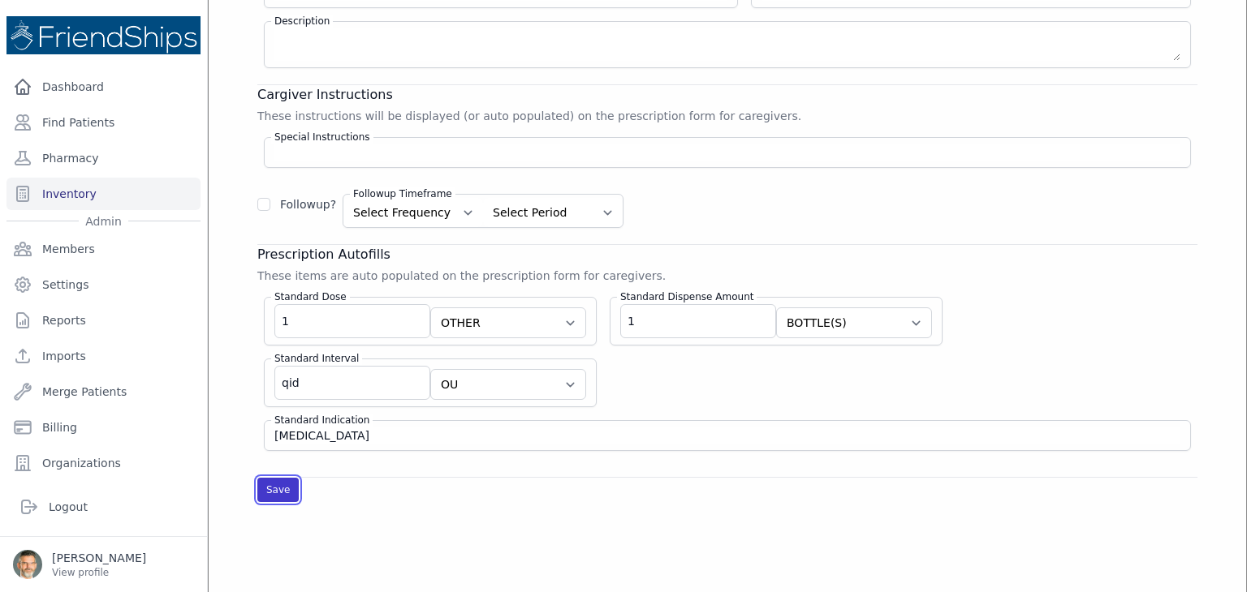
click at [276, 481] on button "Save" at bounding box center [277, 490] width 41 height 24
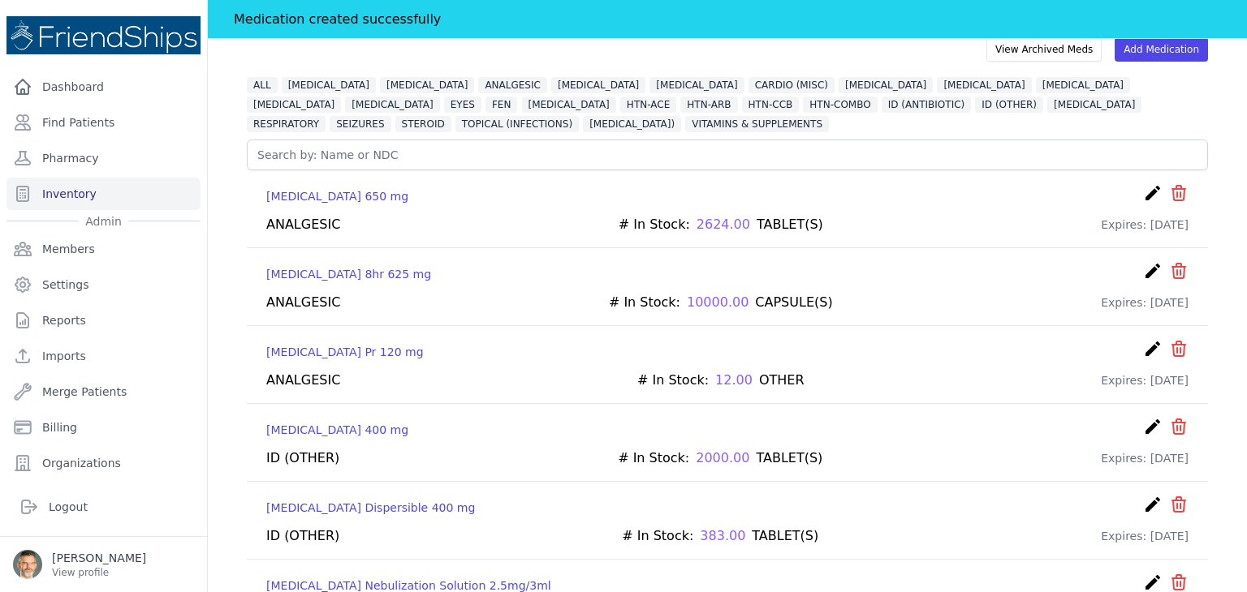
scroll to position [81, 0]
